Goal: Task Accomplishment & Management: Manage account settings

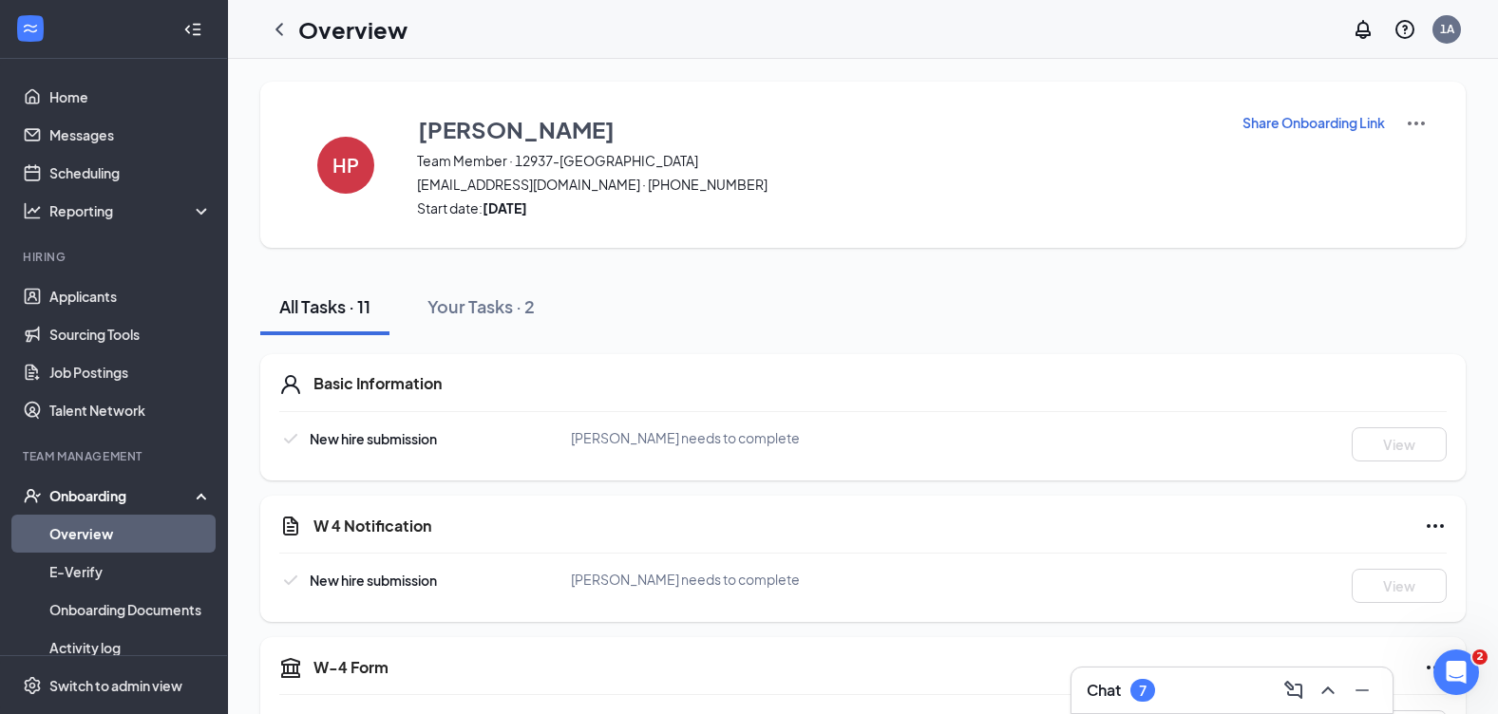
click at [75, 484] on div "Onboarding" at bounding box center [114, 496] width 228 height 38
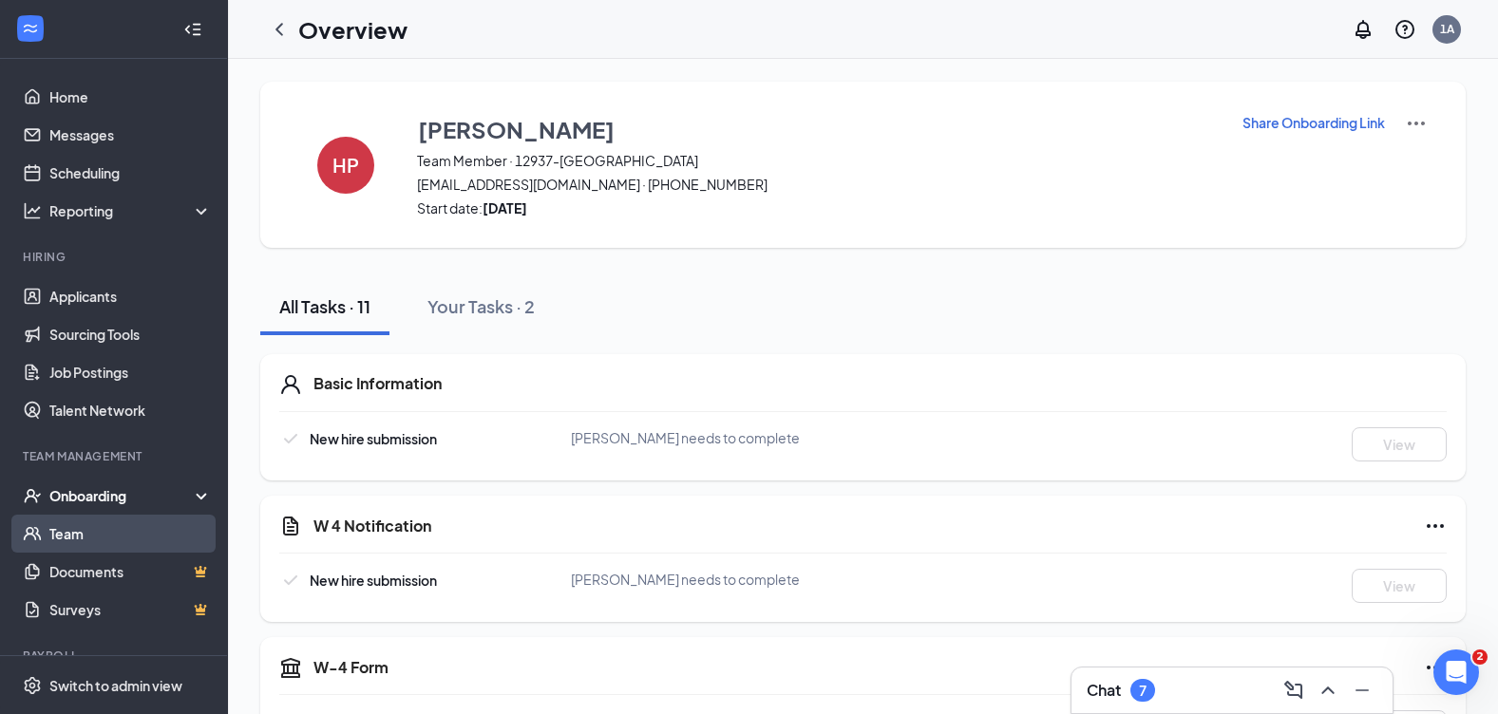
click at [97, 527] on link "Team" at bounding box center [130, 534] width 162 height 38
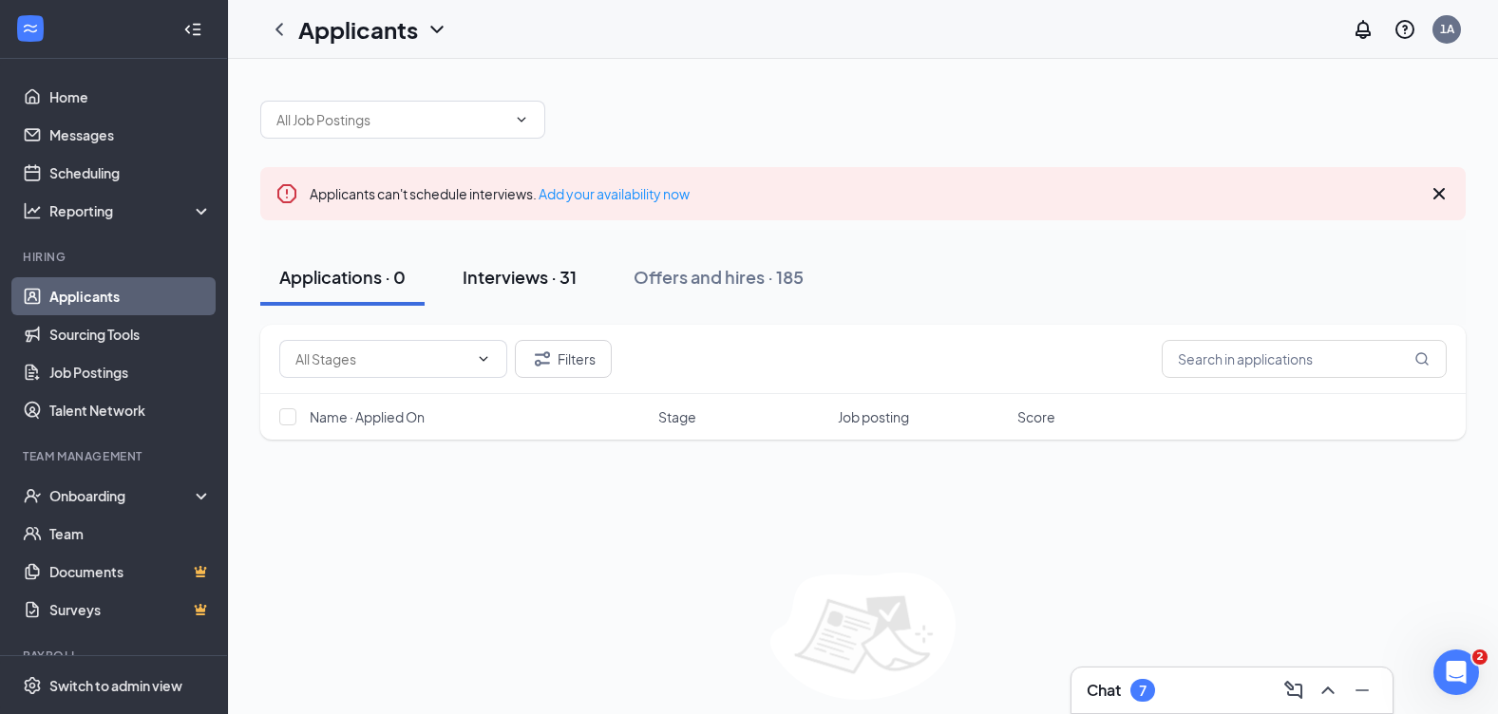
click at [554, 286] on div "Interviews · 31" at bounding box center [520, 277] width 114 height 24
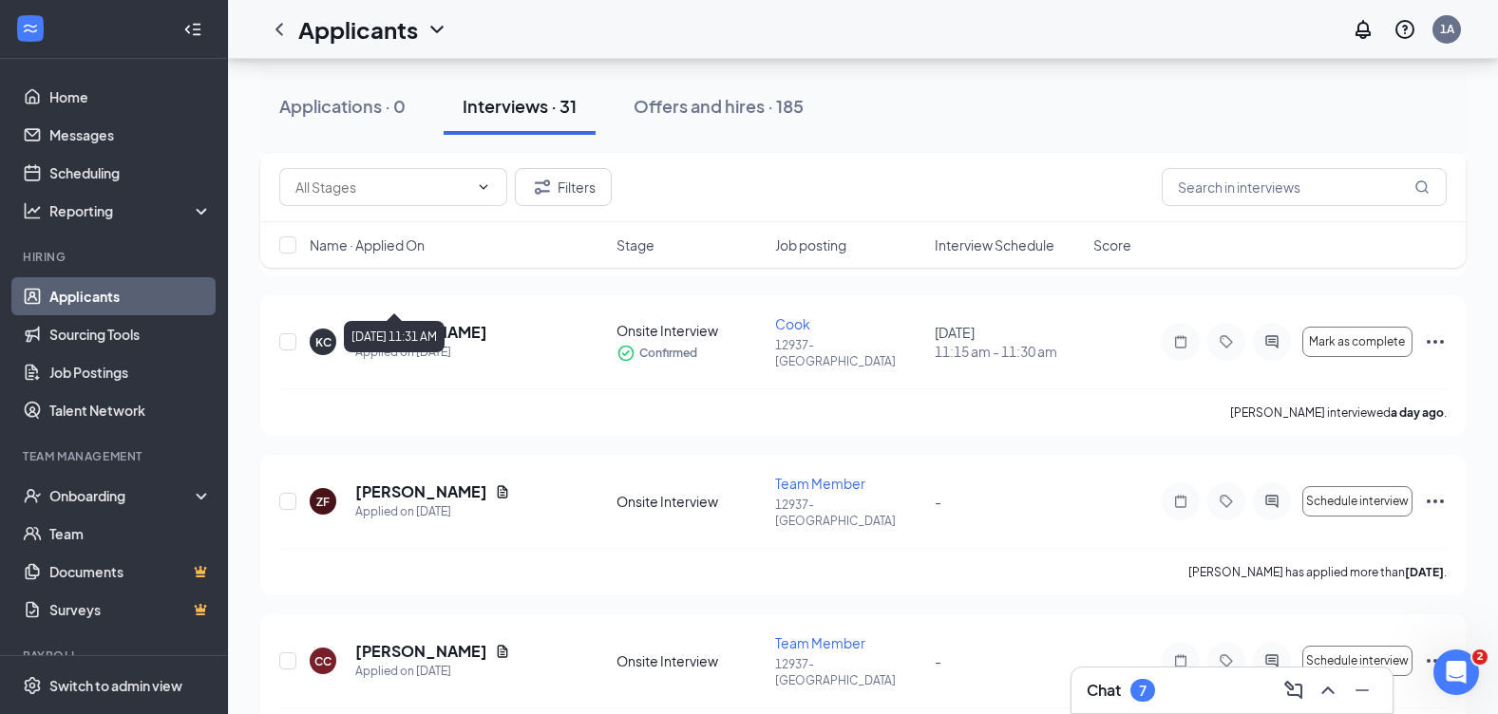
scroll to position [665, 0]
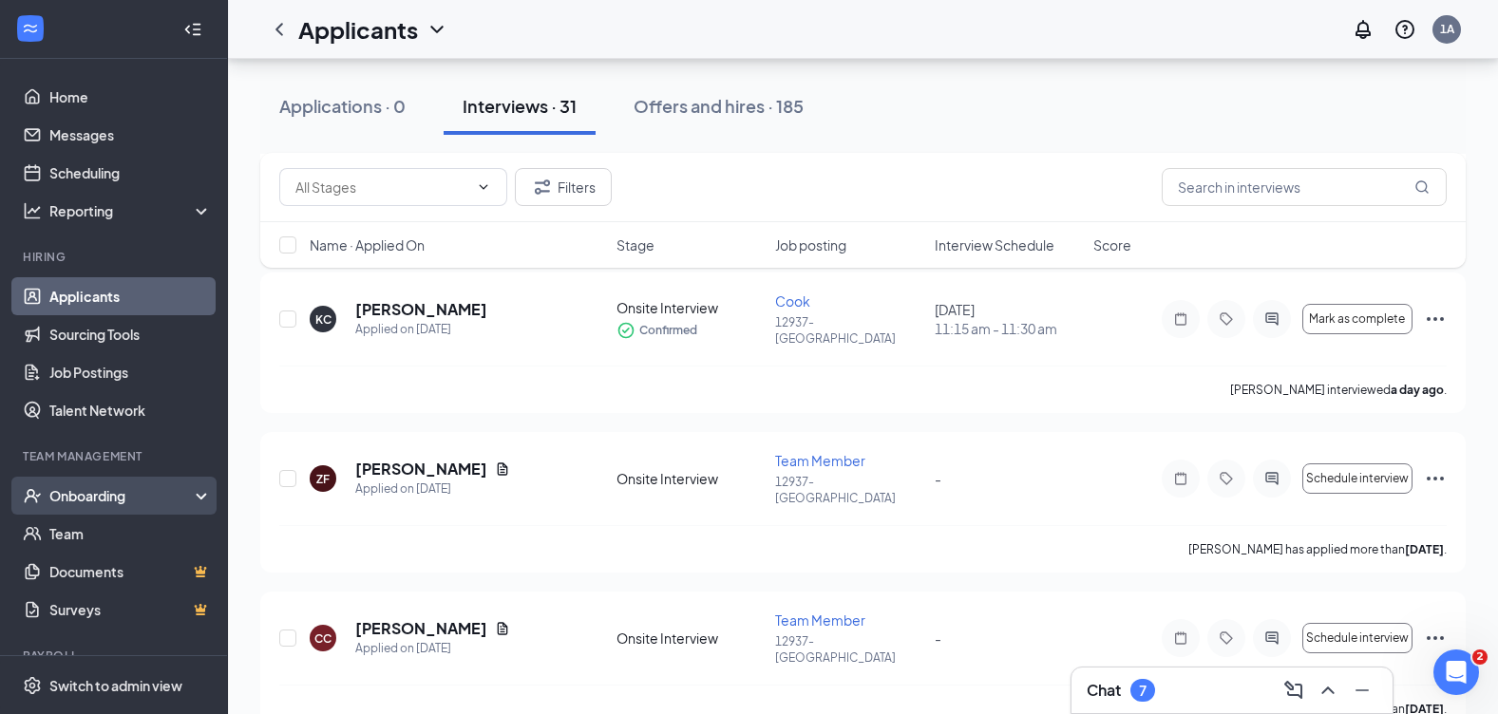
click at [122, 507] on div "Onboarding" at bounding box center [114, 496] width 228 height 38
drag, startPoint x: 98, startPoint y: 531, endPoint x: 201, endPoint y: 528, distance: 103.6
click at [98, 532] on link "Overview" at bounding box center [130, 534] width 162 height 38
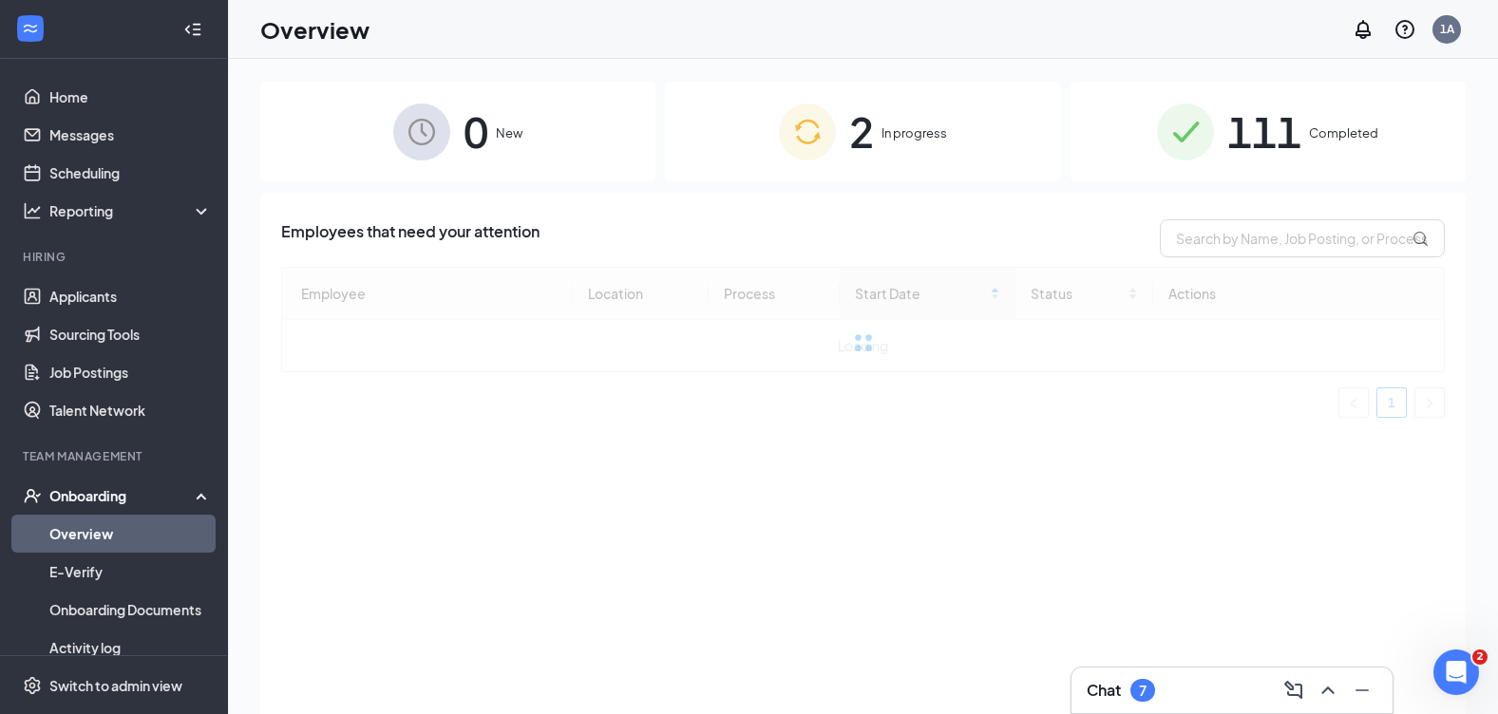
click at [822, 164] on div "2 In progress" at bounding box center [862, 132] width 395 height 100
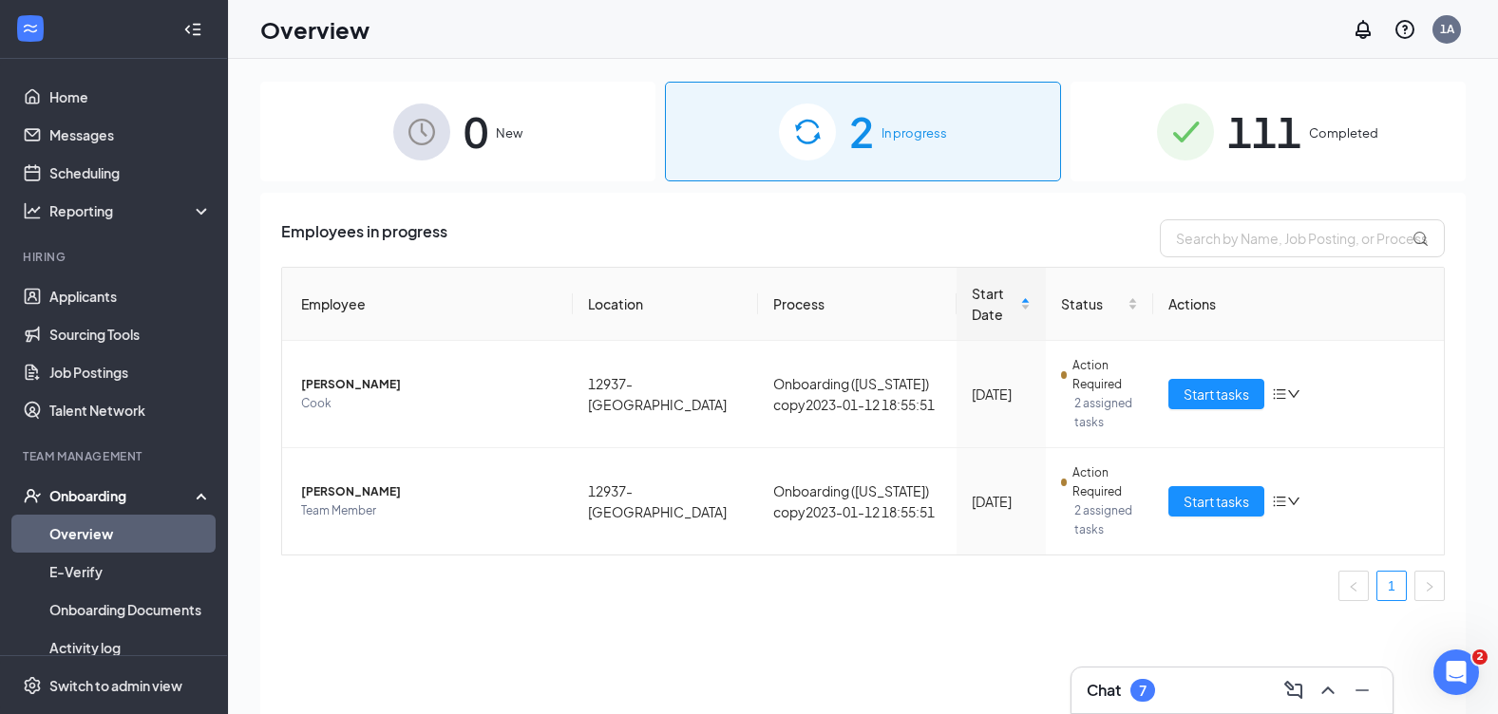
click at [1171, 106] on img at bounding box center [1185, 132] width 57 height 57
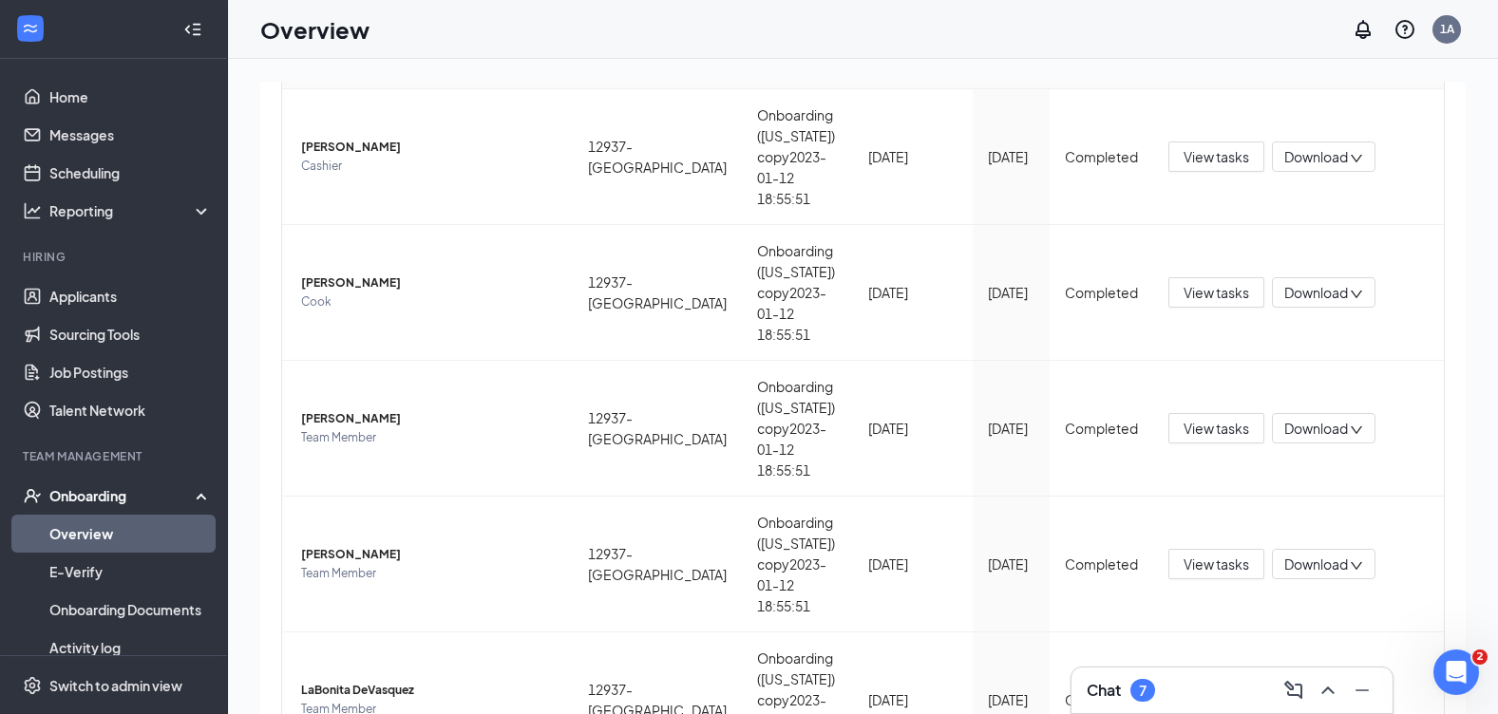
scroll to position [612, 0]
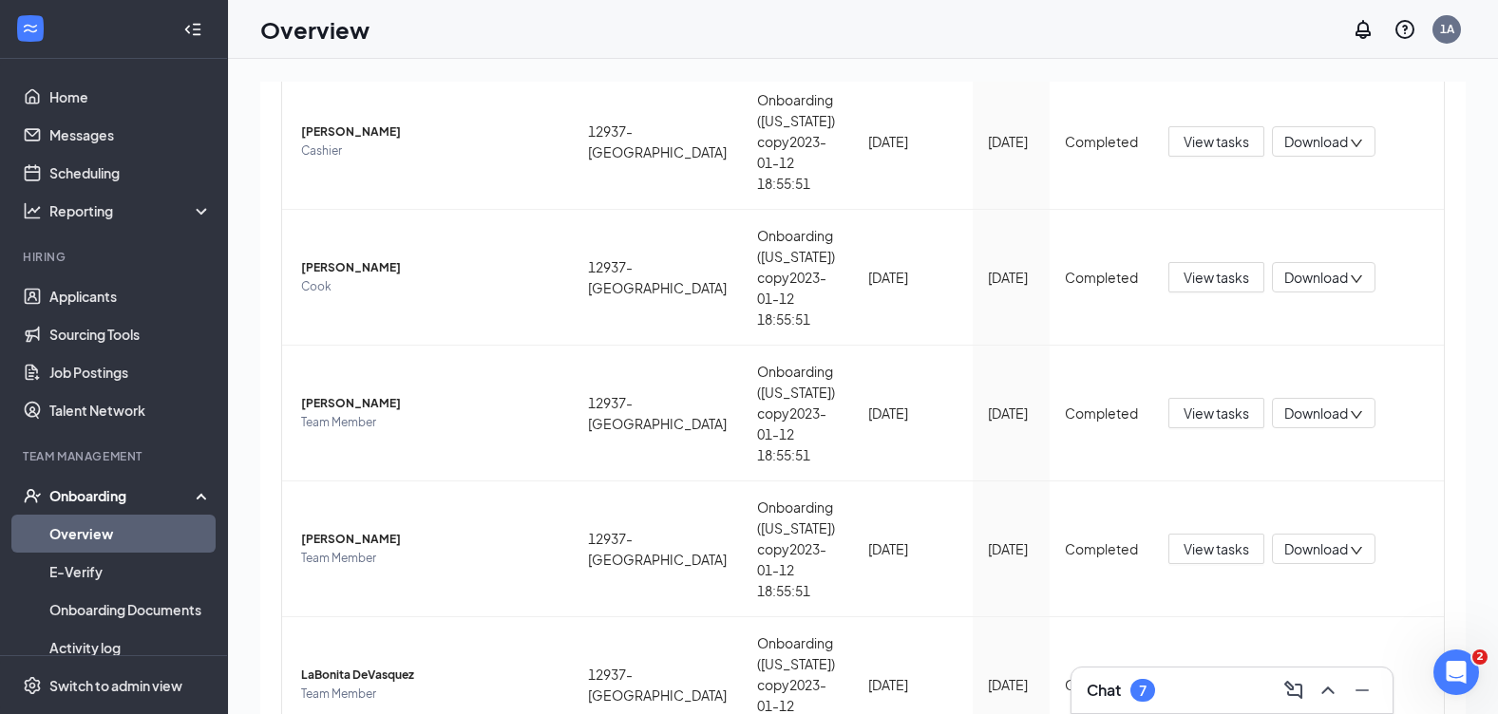
click at [138, 494] on div "Onboarding" at bounding box center [122, 495] width 146 height 19
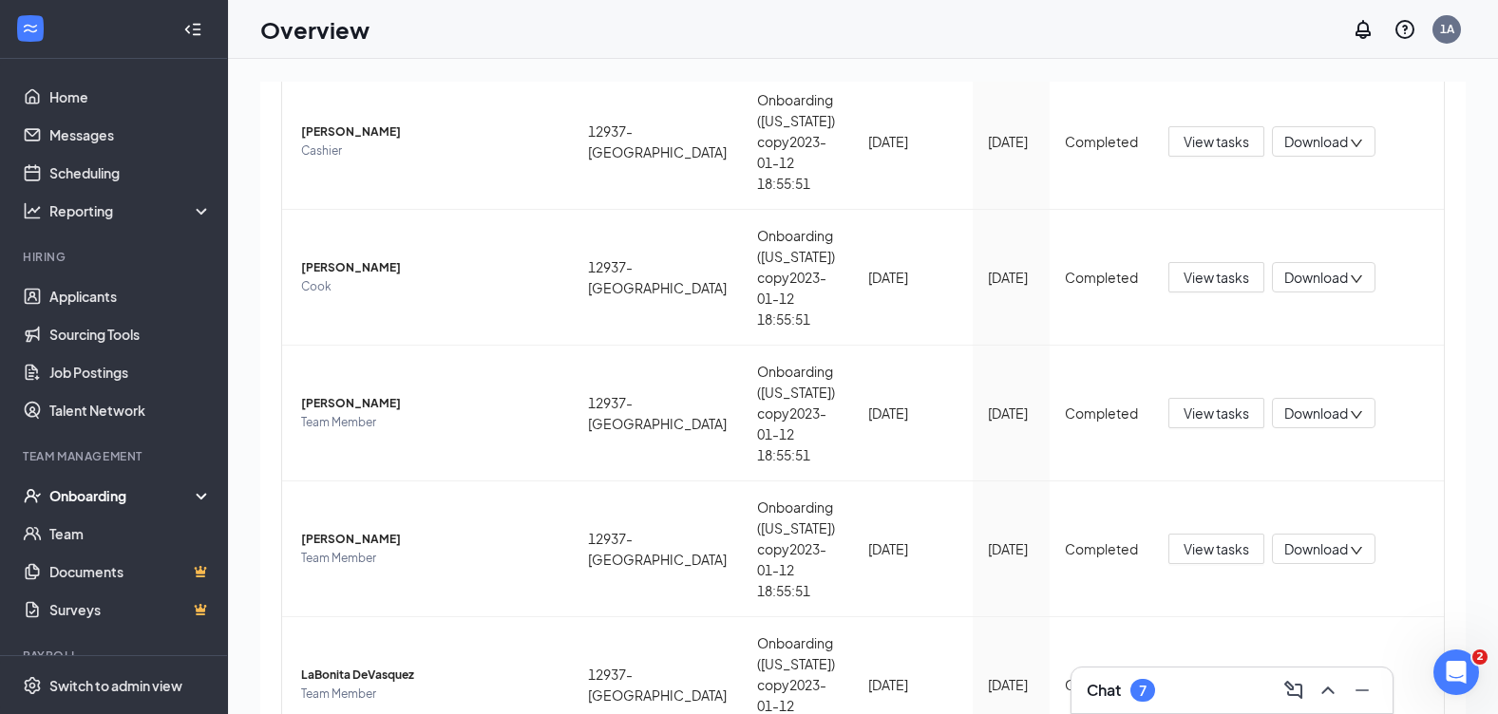
click at [124, 496] on div "Onboarding" at bounding box center [122, 495] width 146 height 19
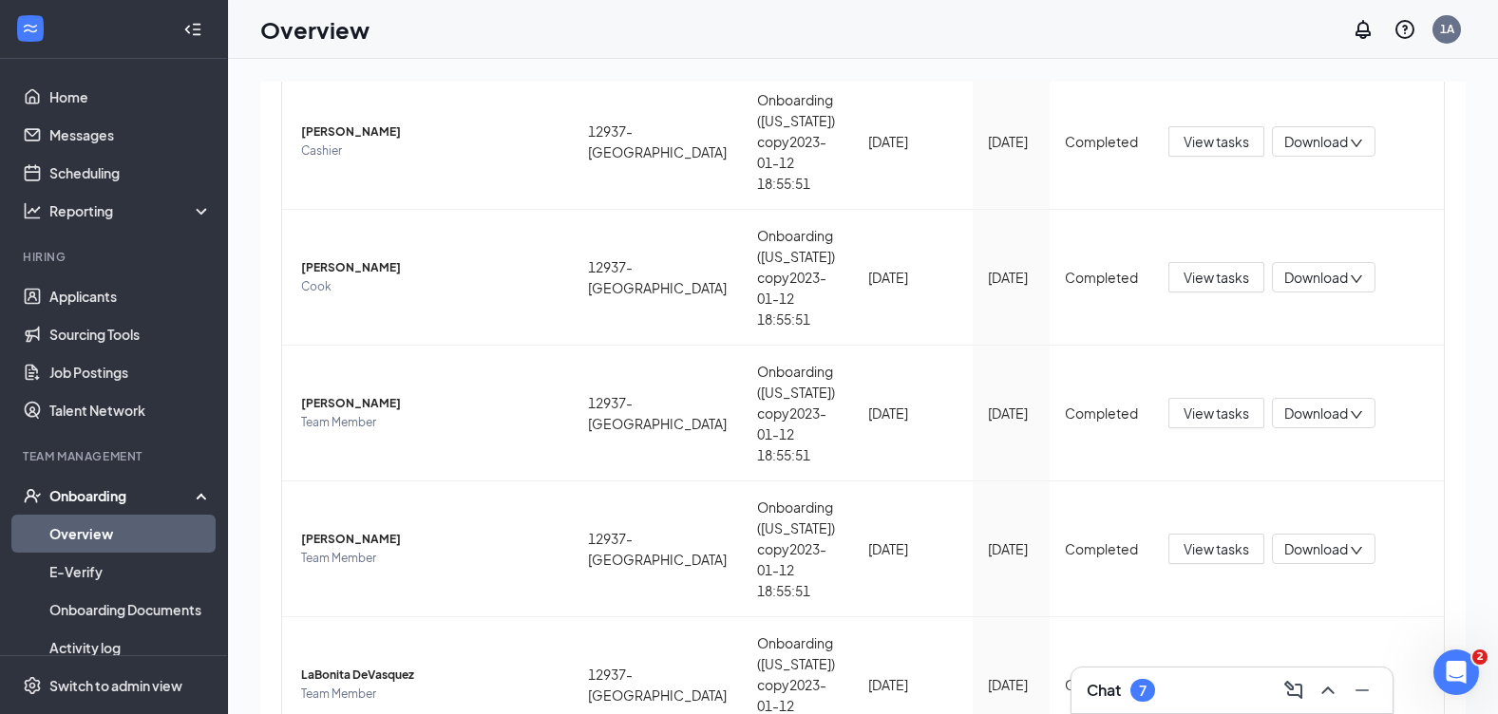
click at [109, 533] on link "Overview" at bounding box center [130, 534] width 162 height 38
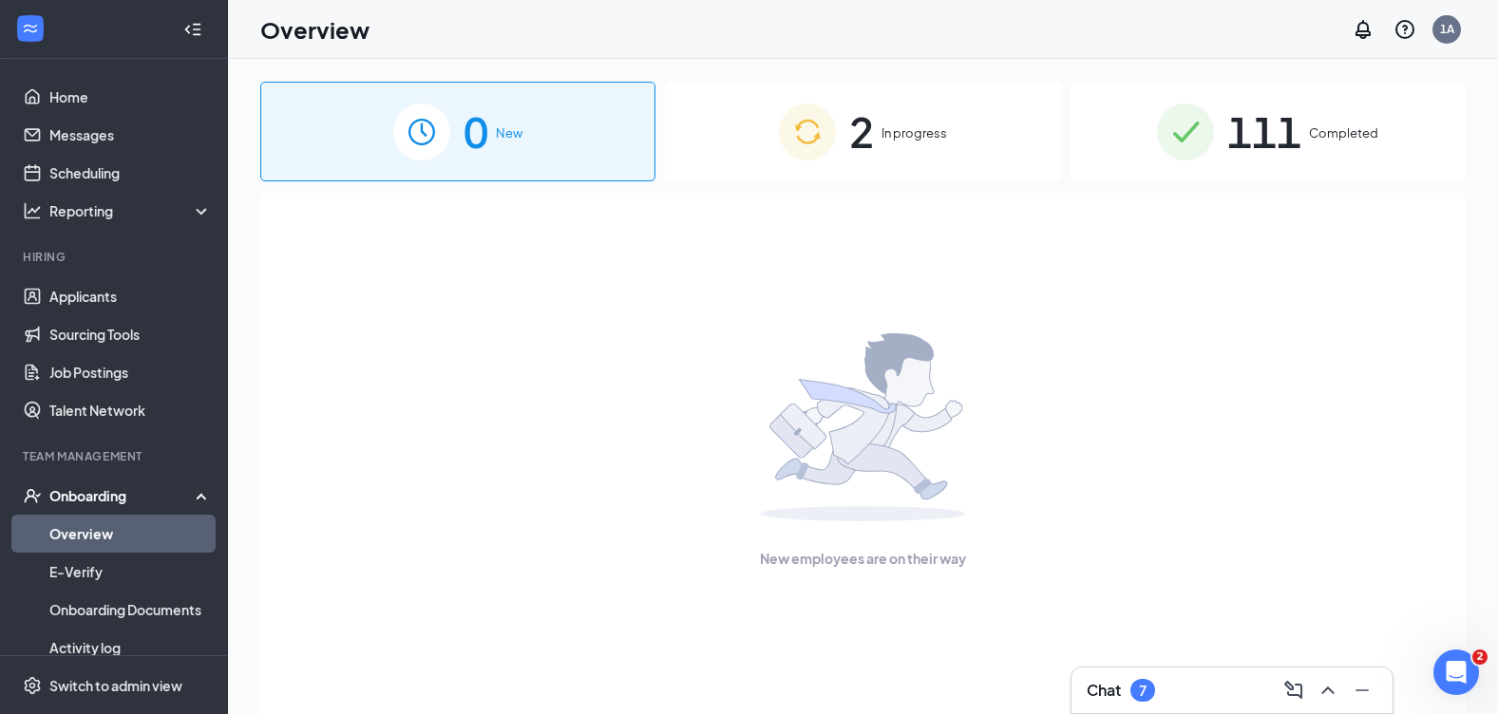
click at [799, 128] on img at bounding box center [807, 132] width 57 height 57
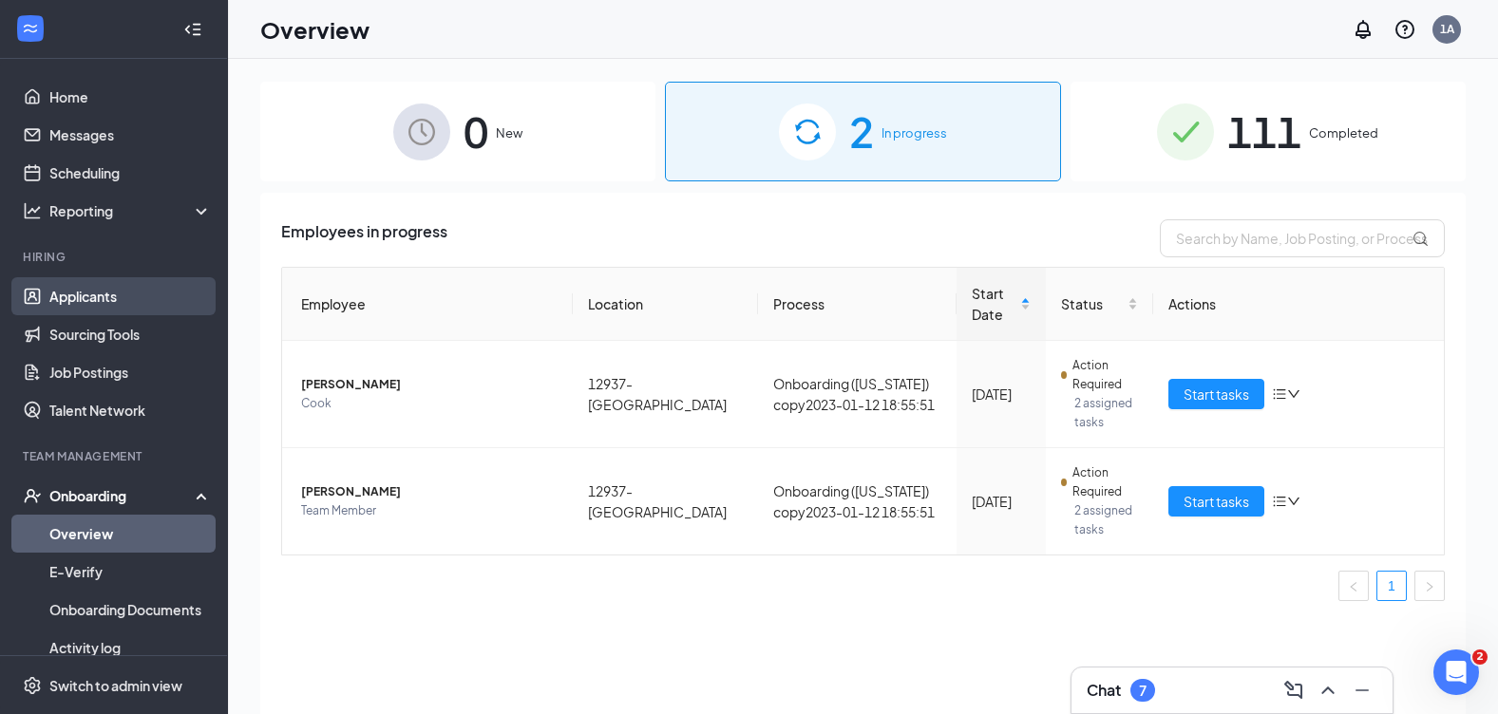
click at [101, 292] on link "Applicants" at bounding box center [130, 296] width 162 height 38
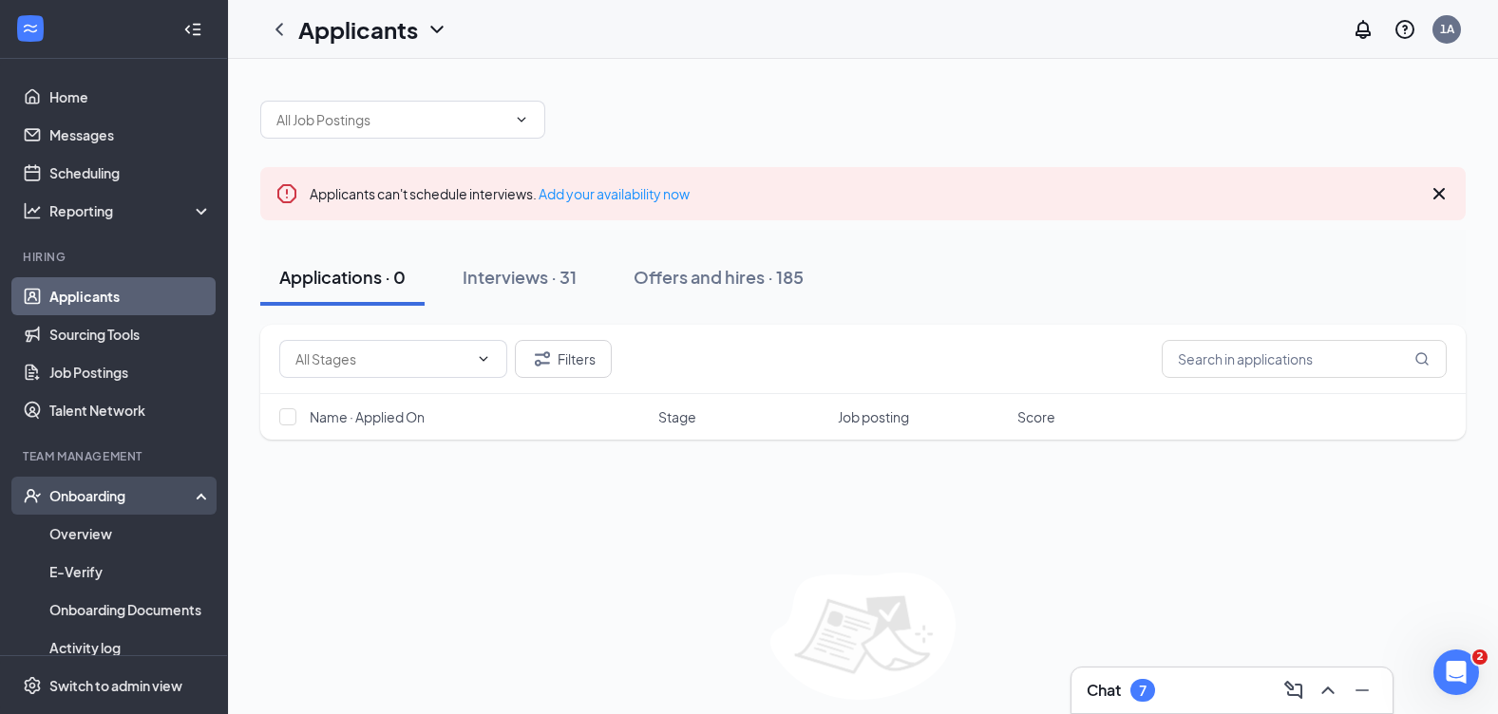
click at [119, 511] on div "Onboarding" at bounding box center [114, 496] width 228 height 38
click at [121, 509] on div "Onboarding" at bounding box center [114, 496] width 228 height 38
click at [1324, 358] on input "text" at bounding box center [1304, 359] width 285 height 38
type input "V"
type input "[PERSON_NAME]"
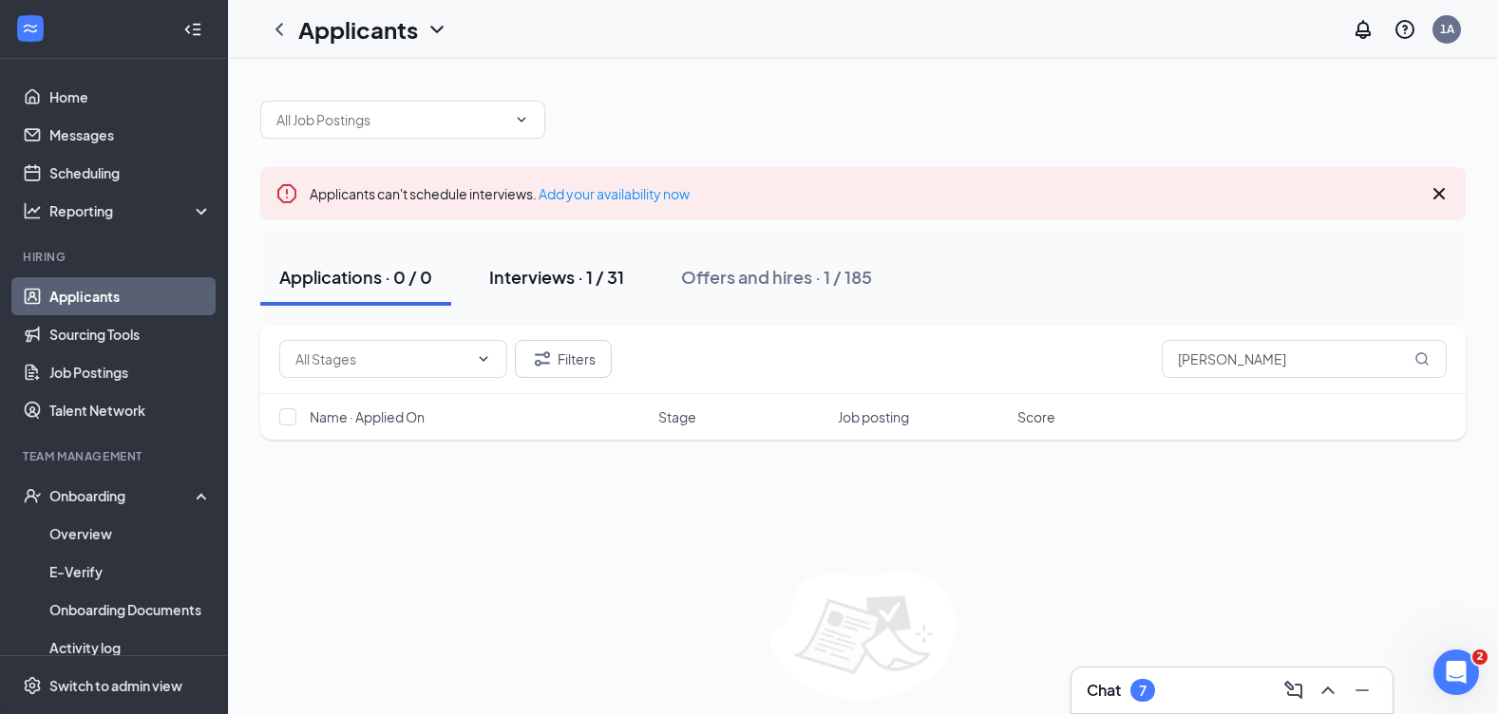
click at [608, 271] on div "Interviews · 1 / 31" at bounding box center [556, 277] width 135 height 24
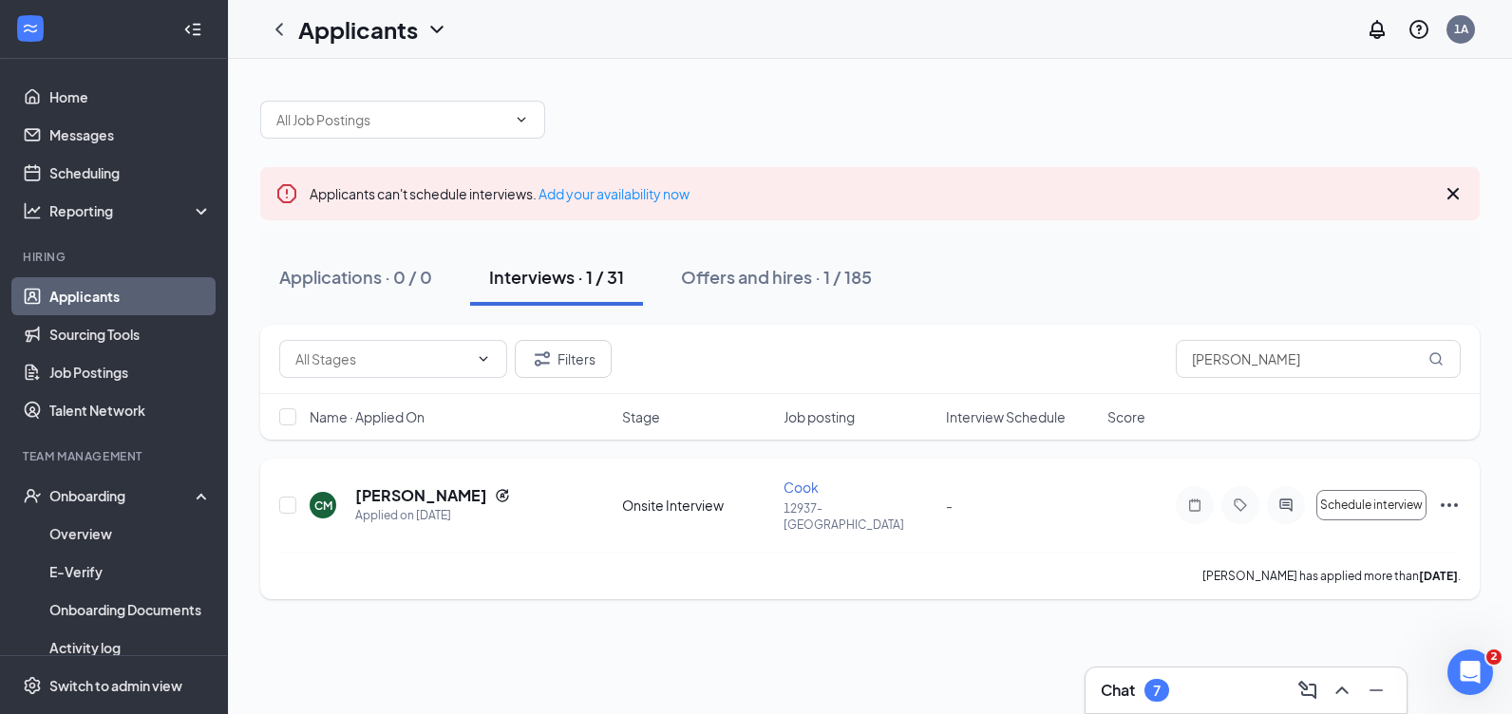
click at [458, 492] on div "[PERSON_NAME]" at bounding box center [432, 495] width 155 height 21
click at [744, 287] on div "Offers and hires · 1 / 185" at bounding box center [776, 277] width 191 height 24
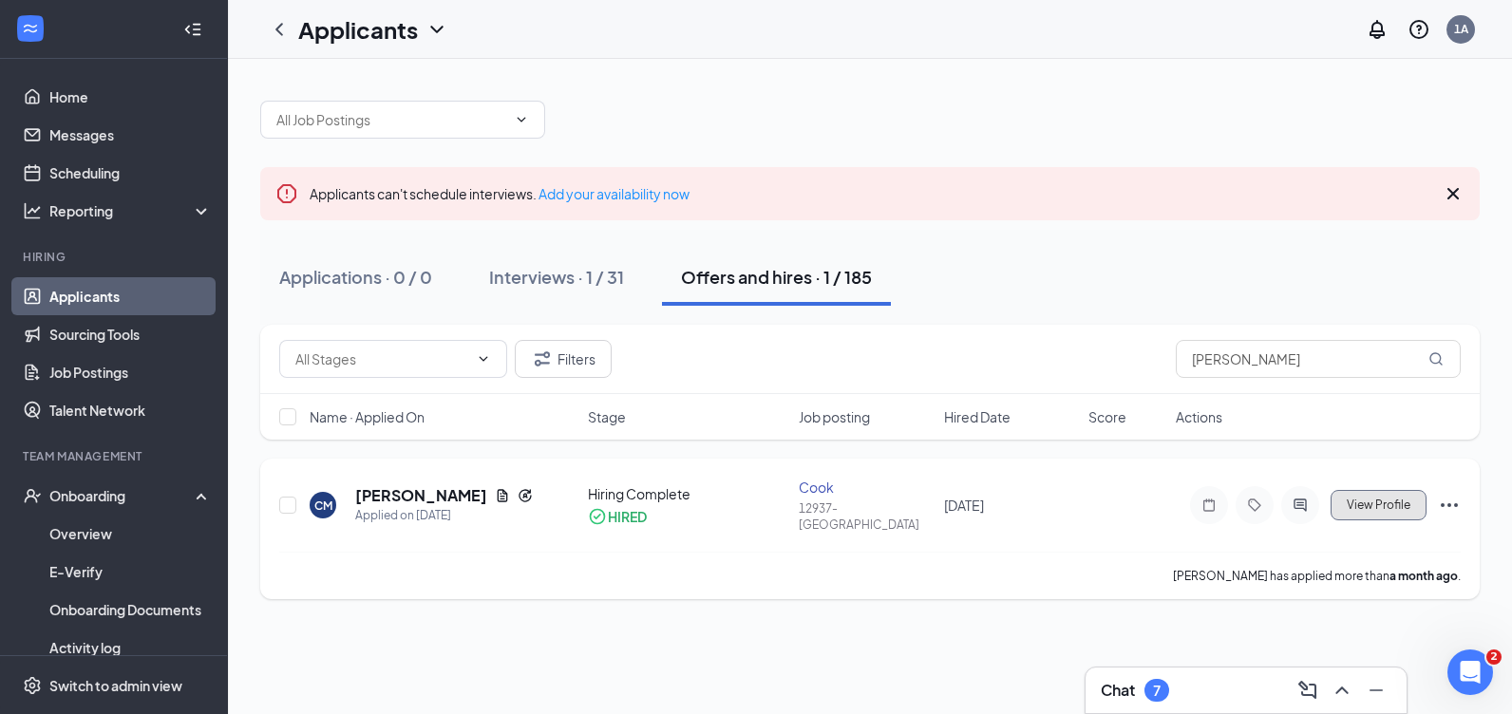
click at [1400, 499] on span "View Profile" at bounding box center [1379, 505] width 64 height 13
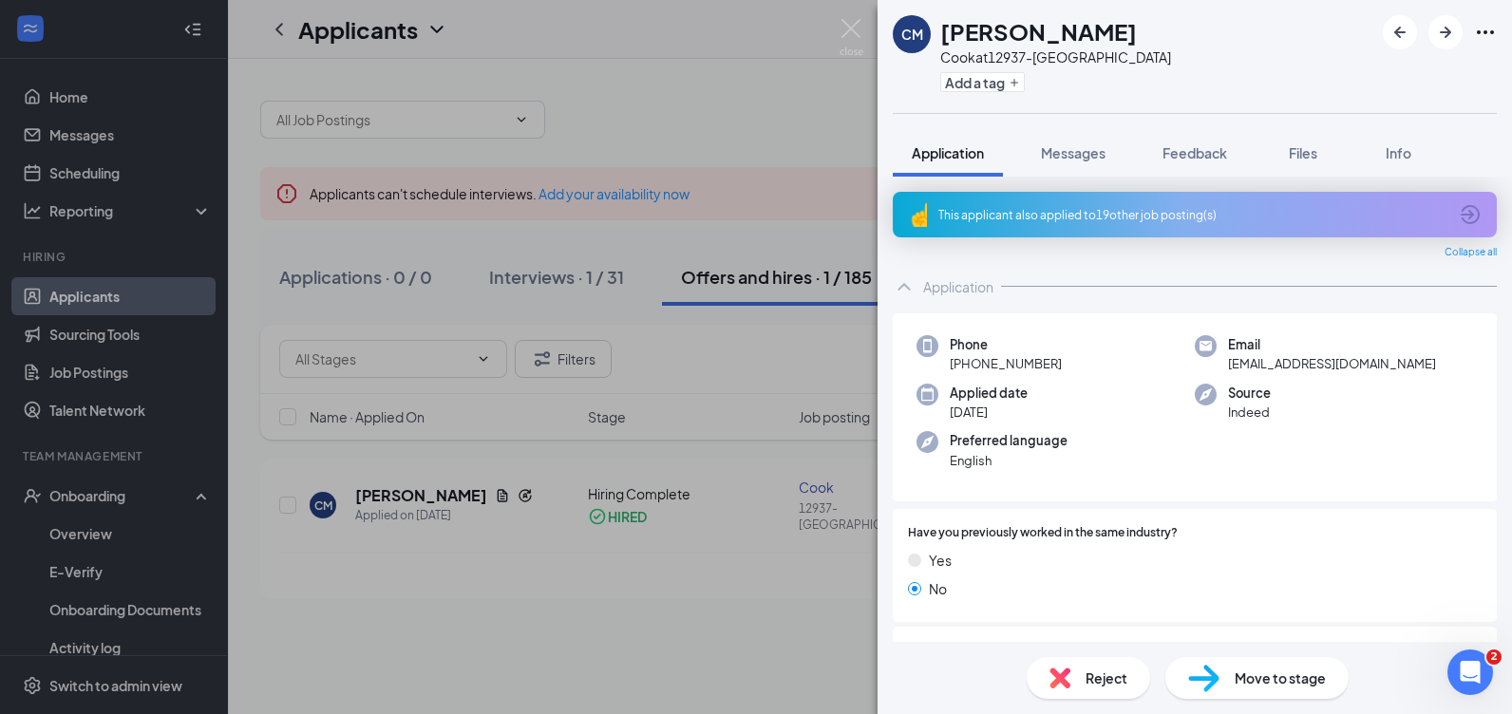
click at [579, 606] on div "CM [PERSON_NAME] at 12937-Argyle Add a tag Application Messages Feedback Files …" at bounding box center [756, 357] width 1512 height 714
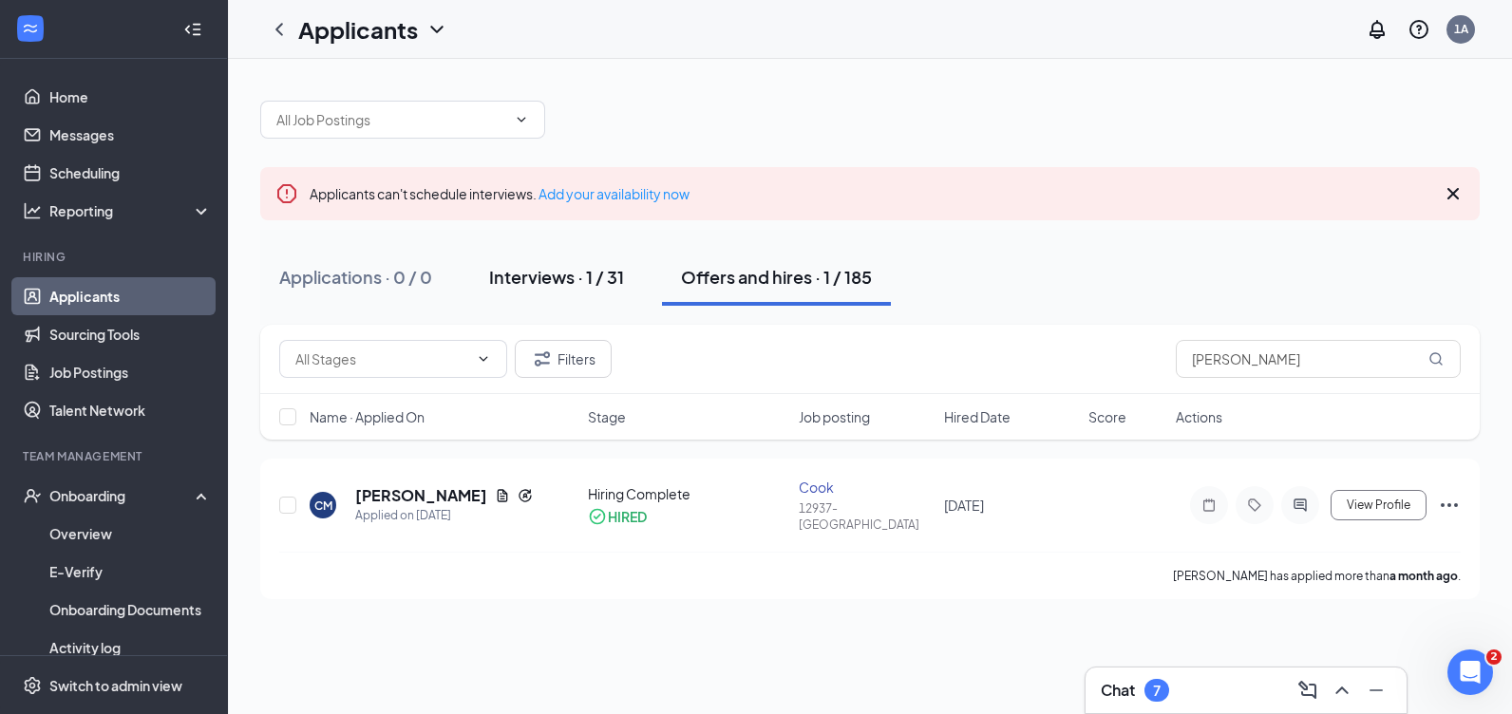
click at [604, 286] on div "Interviews · 1 / 31" at bounding box center [556, 277] width 135 height 24
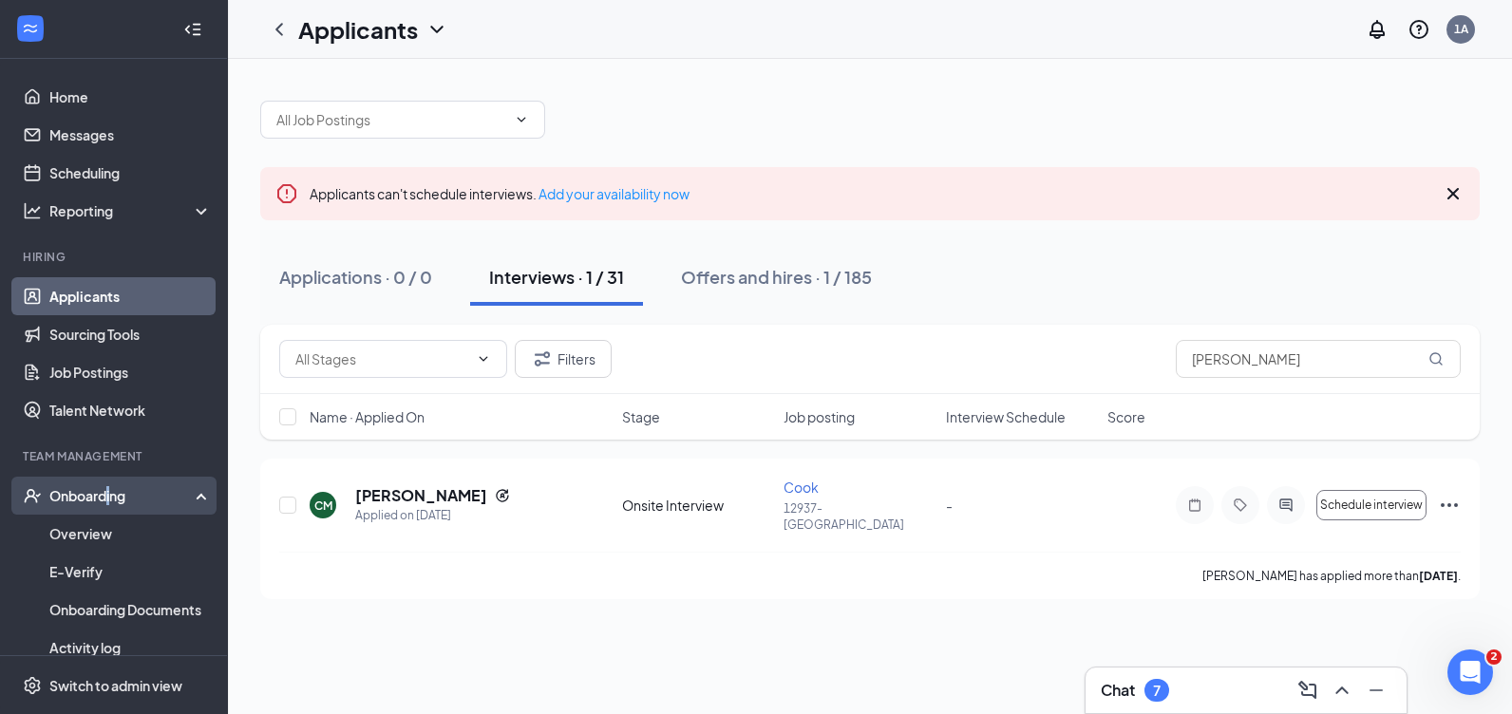
click at [112, 503] on div "Onboarding" at bounding box center [122, 495] width 146 height 19
click at [115, 503] on div "Onboarding" at bounding box center [122, 495] width 146 height 19
click at [111, 541] on link "Overview" at bounding box center [130, 534] width 162 height 38
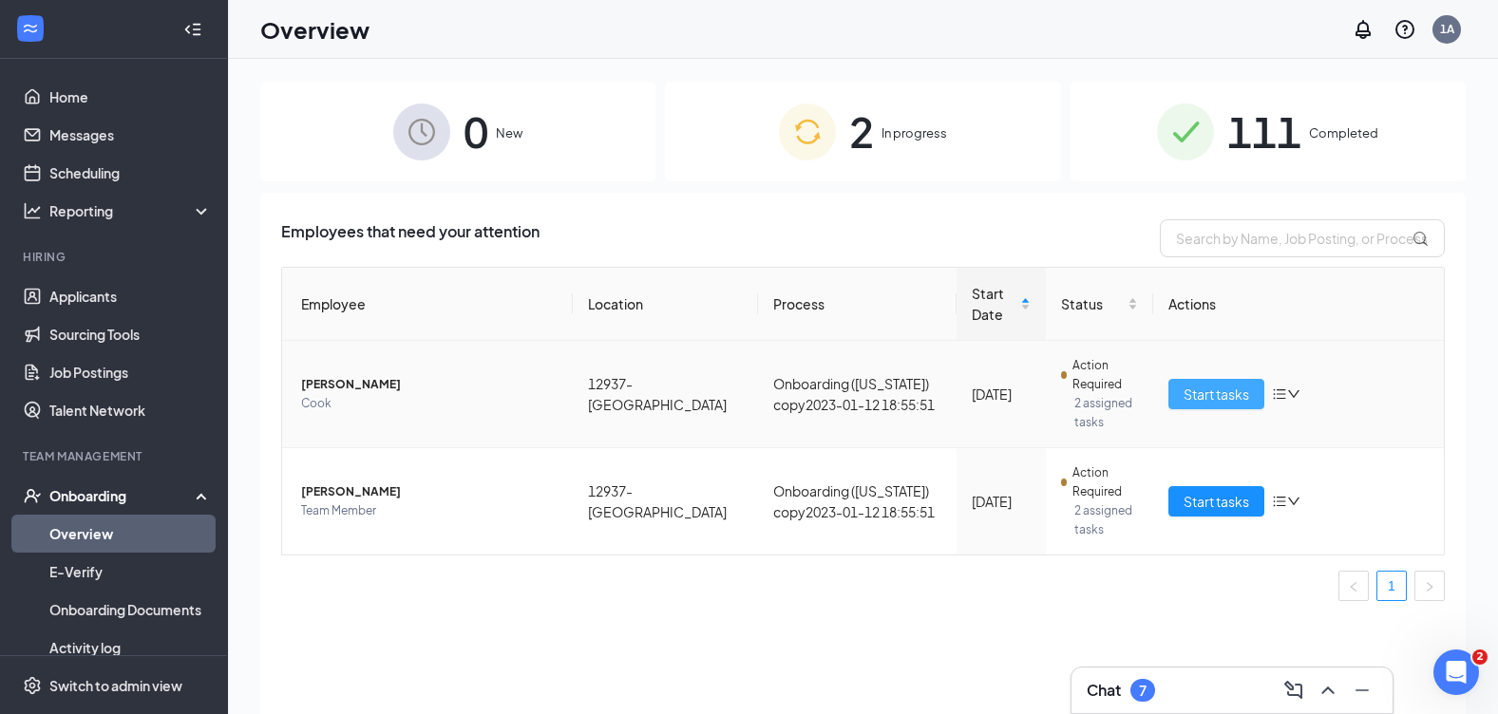
click at [1179, 388] on button "Start tasks" at bounding box center [1216, 394] width 96 height 30
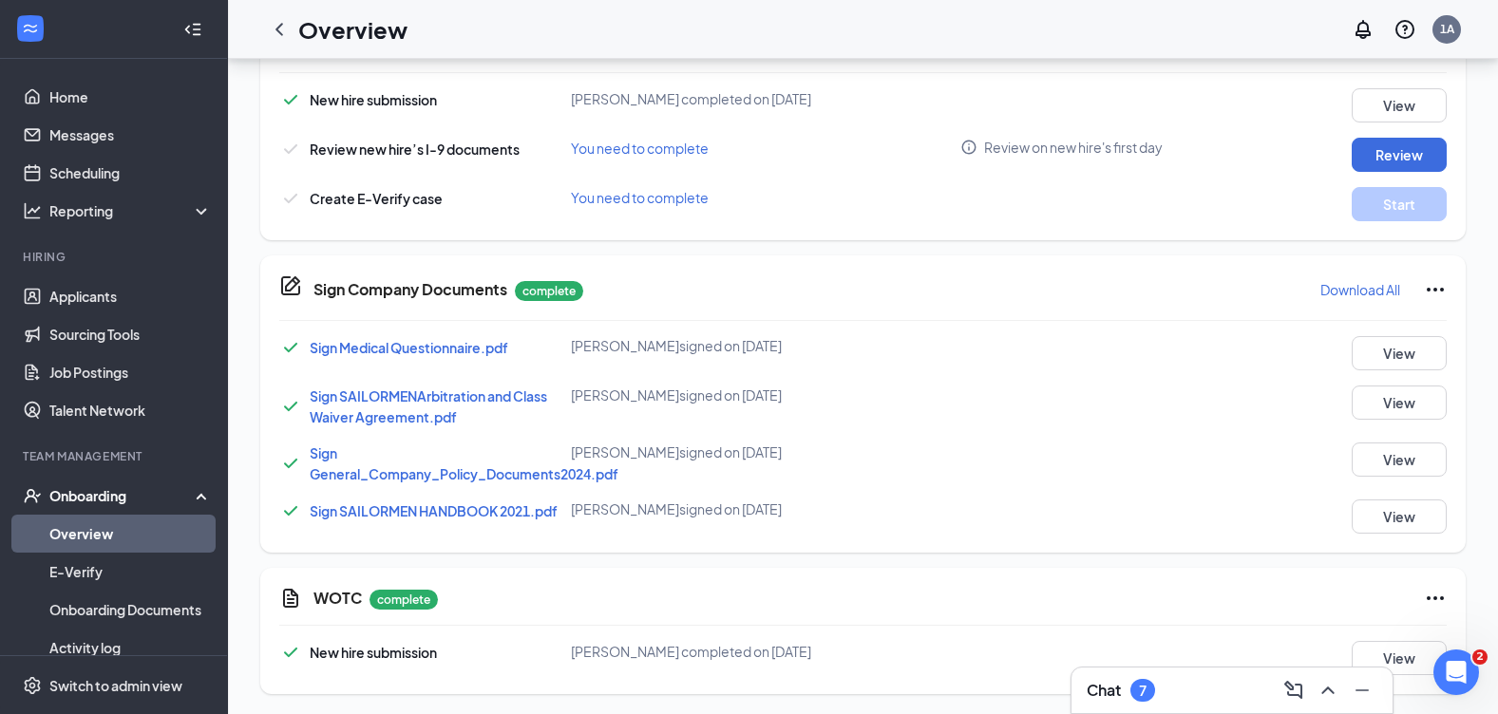
scroll to position [774, 0]
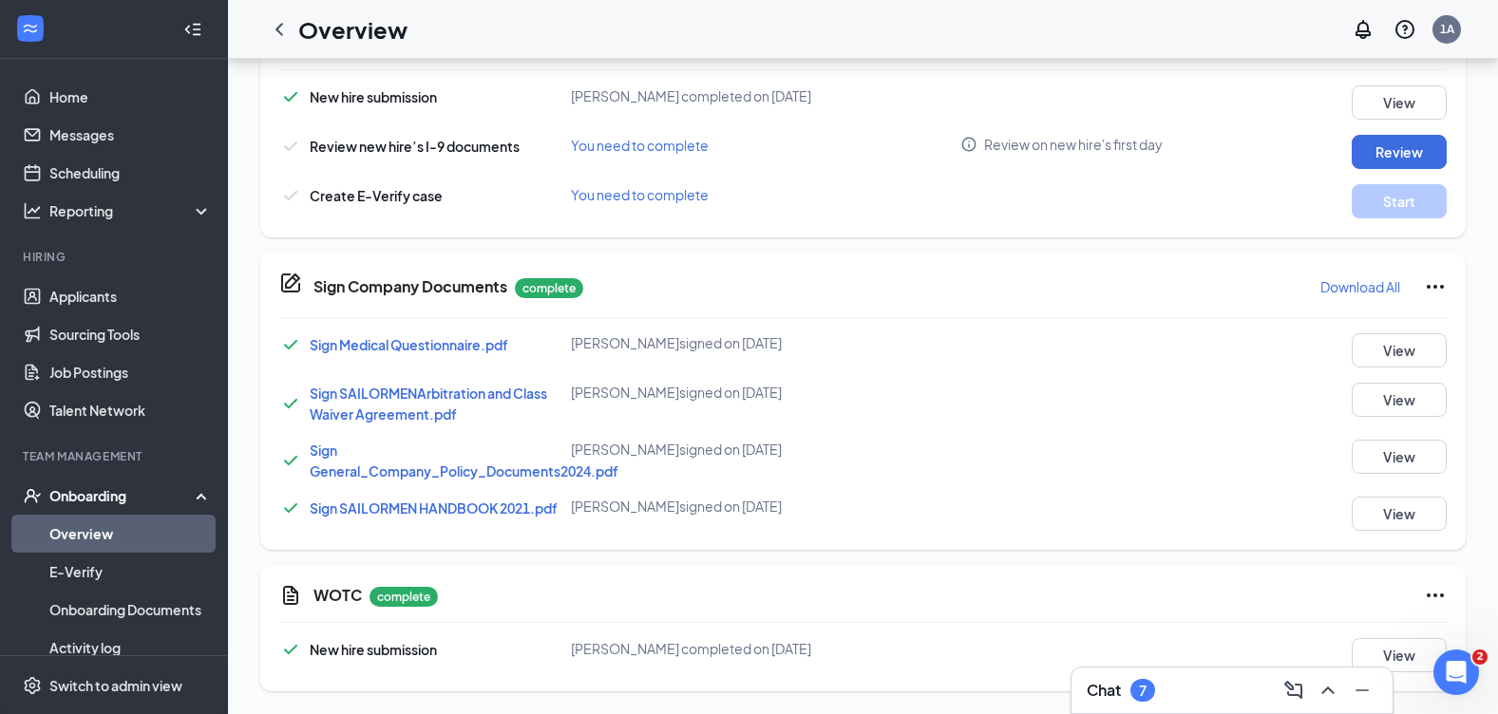
click at [137, 503] on div "Onboarding" at bounding box center [122, 495] width 146 height 19
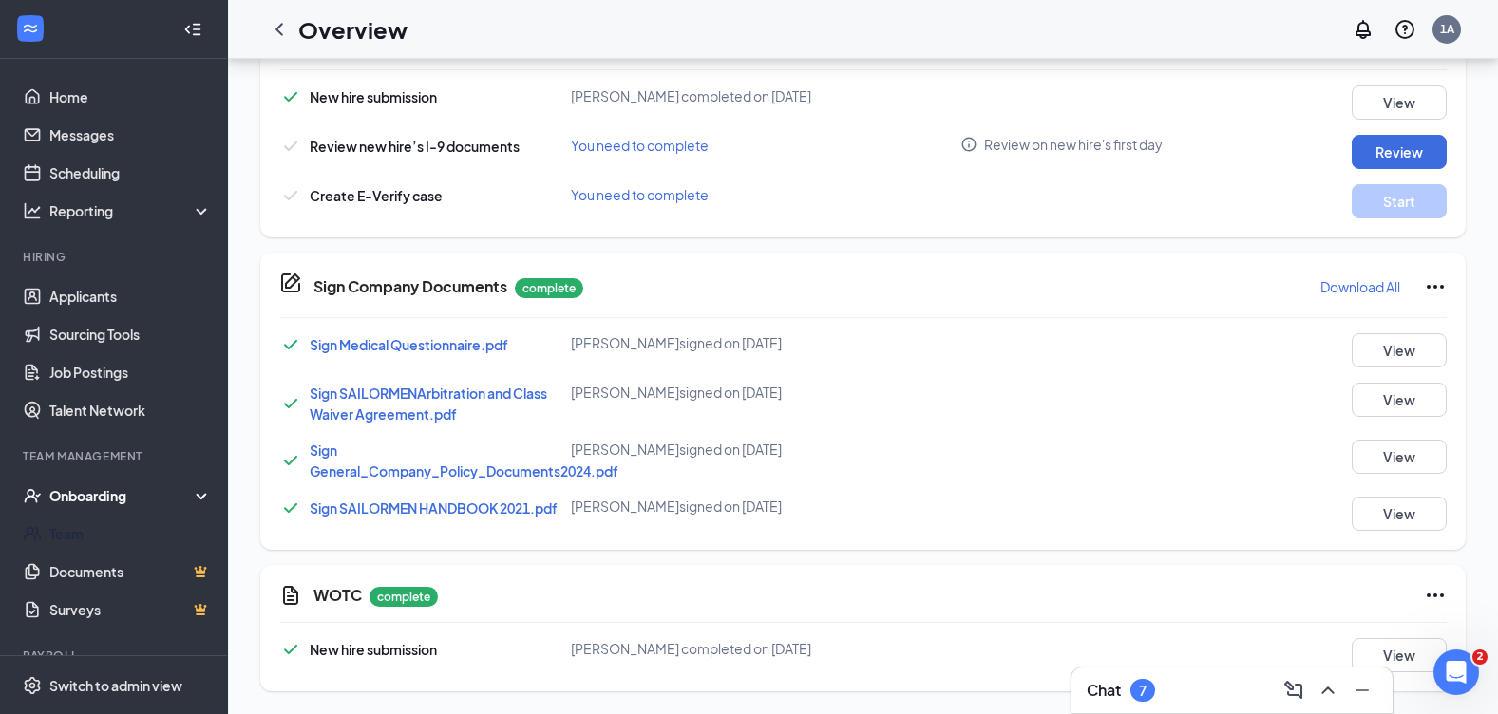
click at [112, 535] on link "Team" at bounding box center [130, 534] width 162 height 38
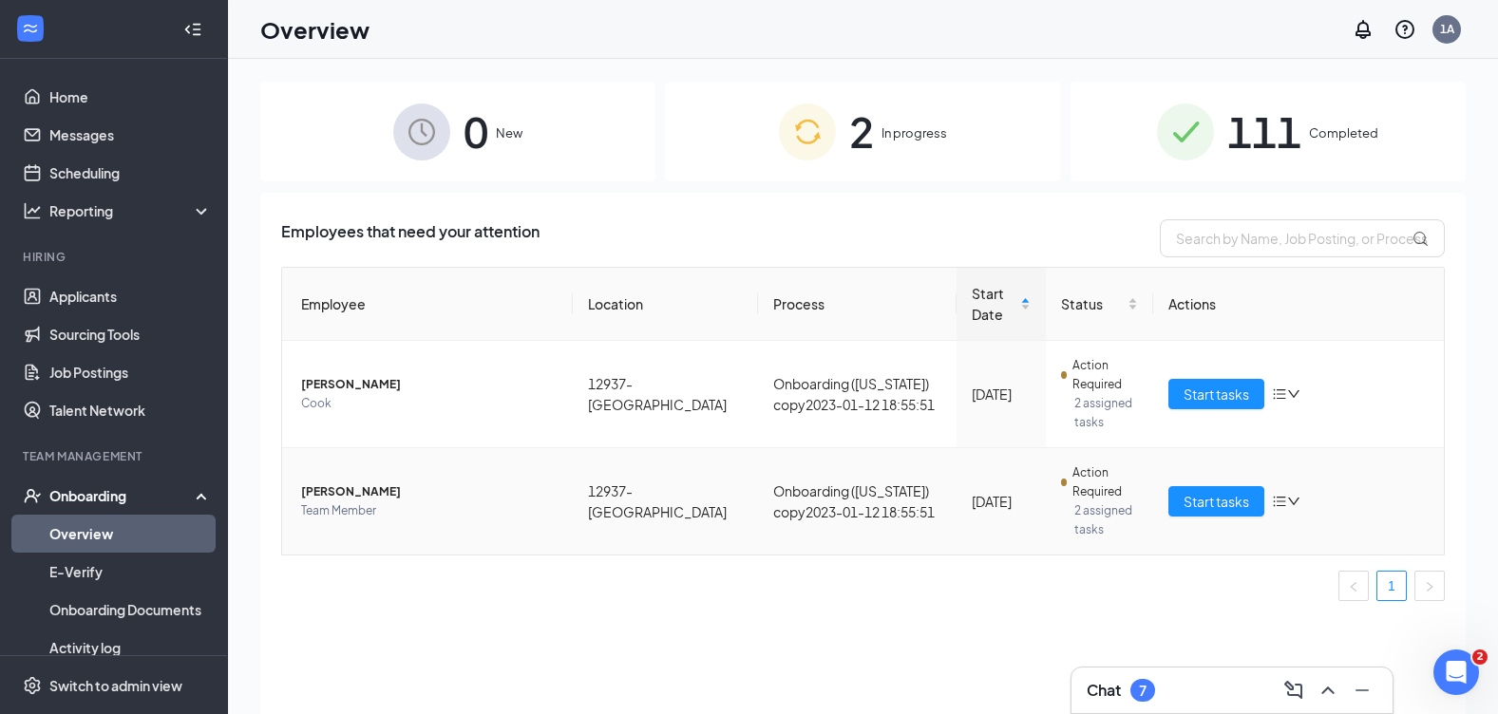
click at [1221, 480] on td "Start tasks" at bounding box center [1298, 501] width 291 height 106
click at [1221, 487] on button "Start tasks" at bounding box center [1216, 501] width 96 height 30
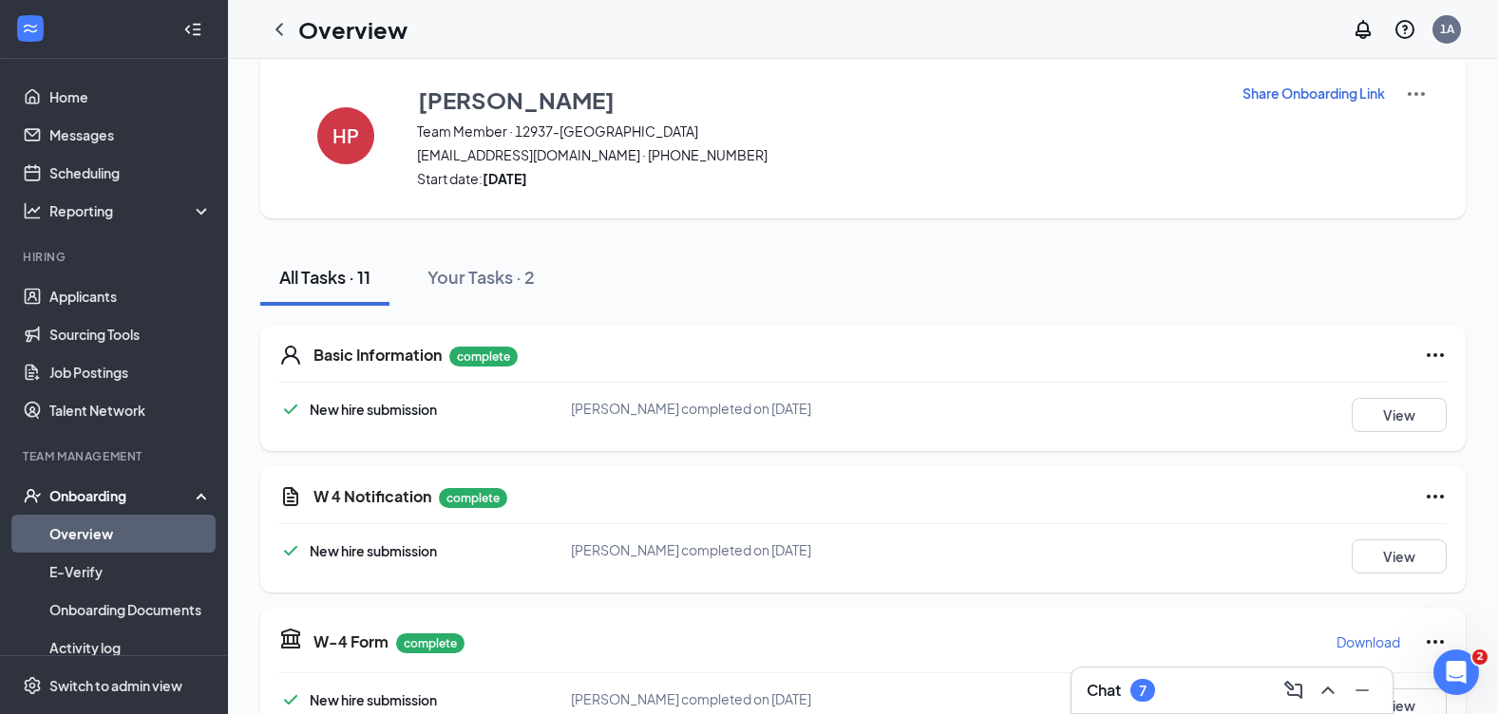
scroll to position [7, 0]
